Goal: Transaction & Acquisition: Purchase product/service

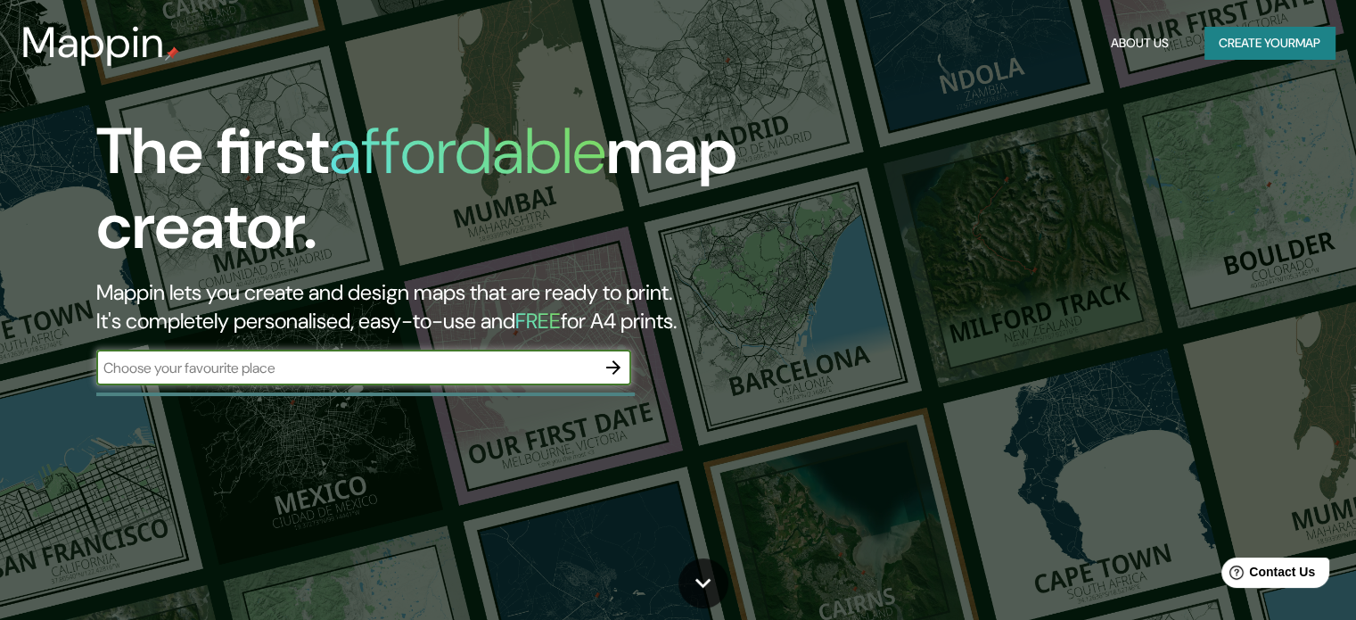
click at [277, 367] on input "text" at bounding box center [345, 367] width 499 height 21
click at [628, 364] on button "button" at bounding box center [614, 367] width 36 height 36
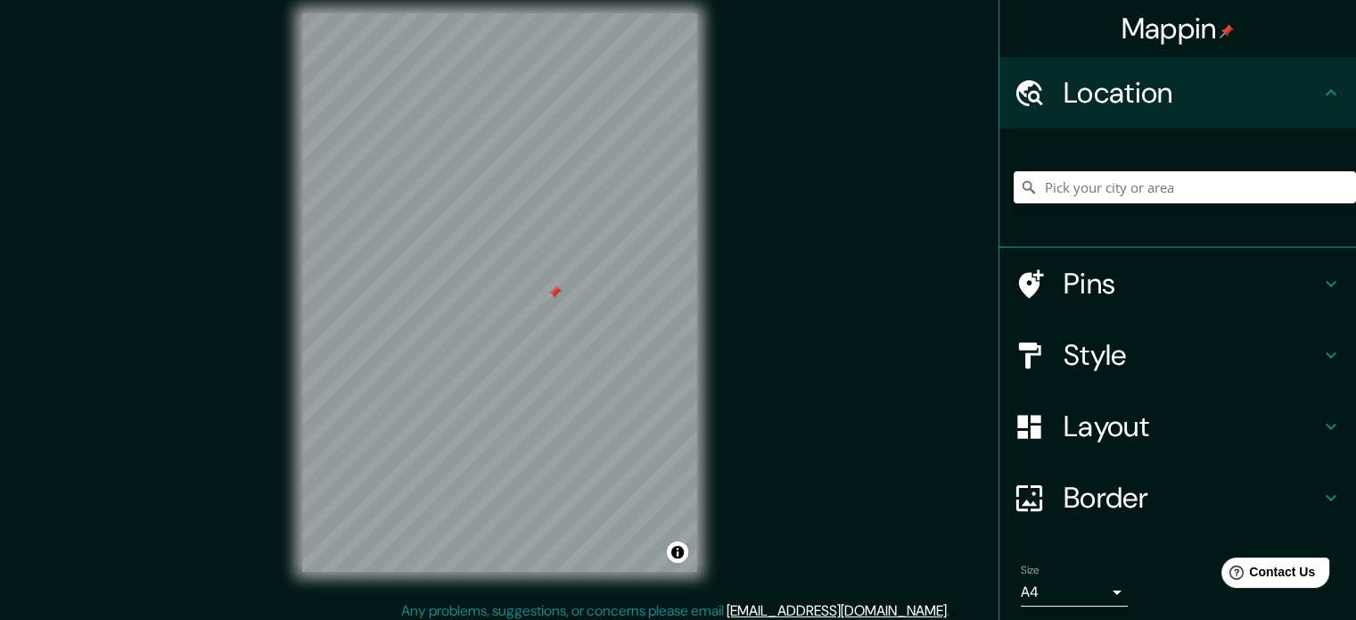
scroll to position [23, 0]
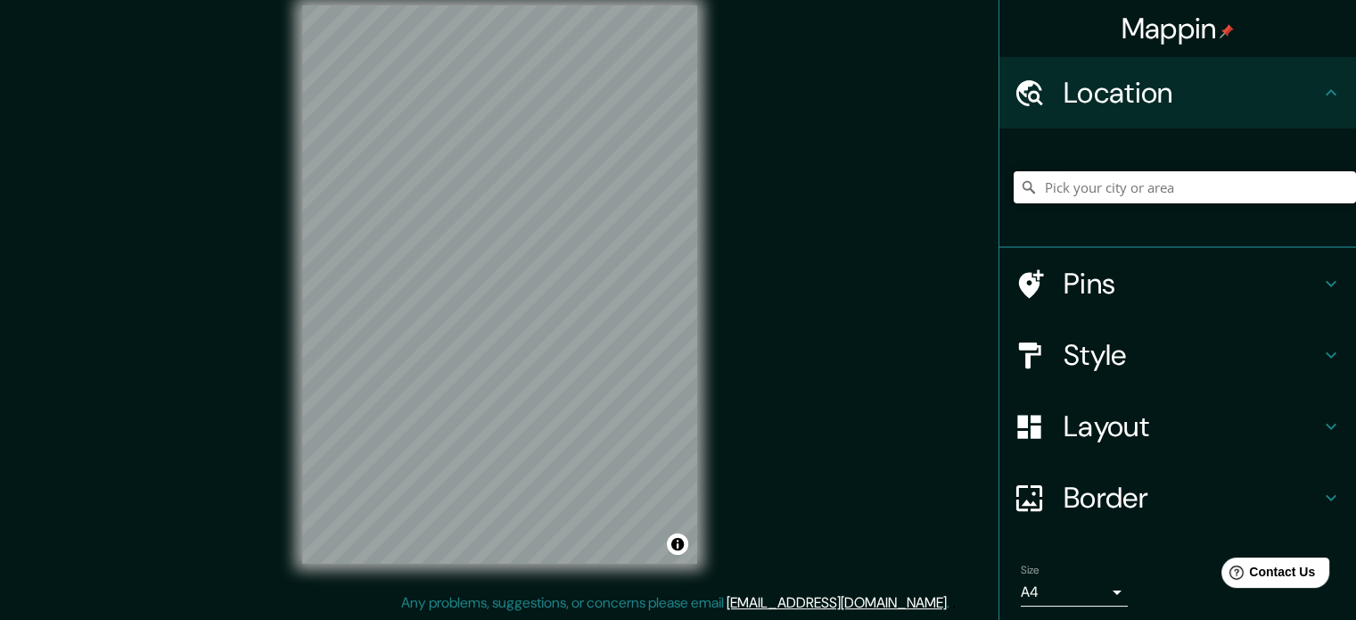
click at [1113, 185] on input "Pick your city or area" at bounding box center [1185, 187] width 342 height 32
click at [1161, 168] on div at bounding box center [1185, 187] width 342 height 89
click at [1157, 174] on input "Pick your city or area" at bounding box center [1185, 187] width 342 height 32
paste input "[GEOGRAPHIC_DATA]"
type input "[STREET_ADDRESS]"
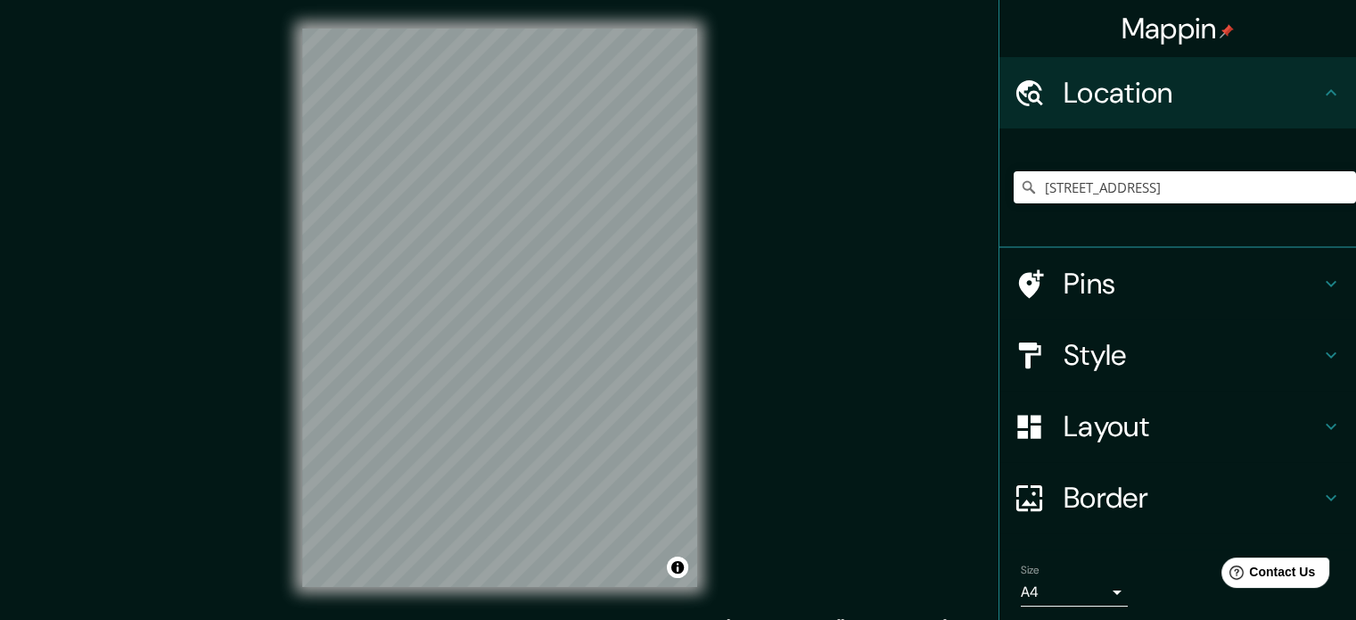
click at [1064, 272] on h4 "Pins" at bounding box center [1192, 284] width 257 height 36
